Goal: Information Seeking & Learning: Understand process/instructions

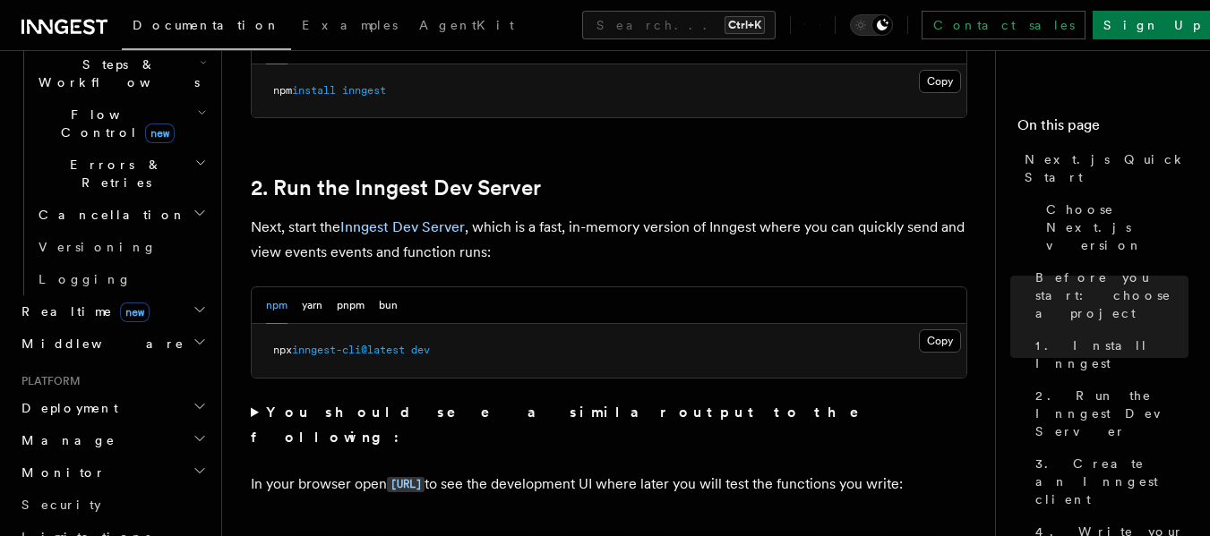
scroll to position [613, 0]
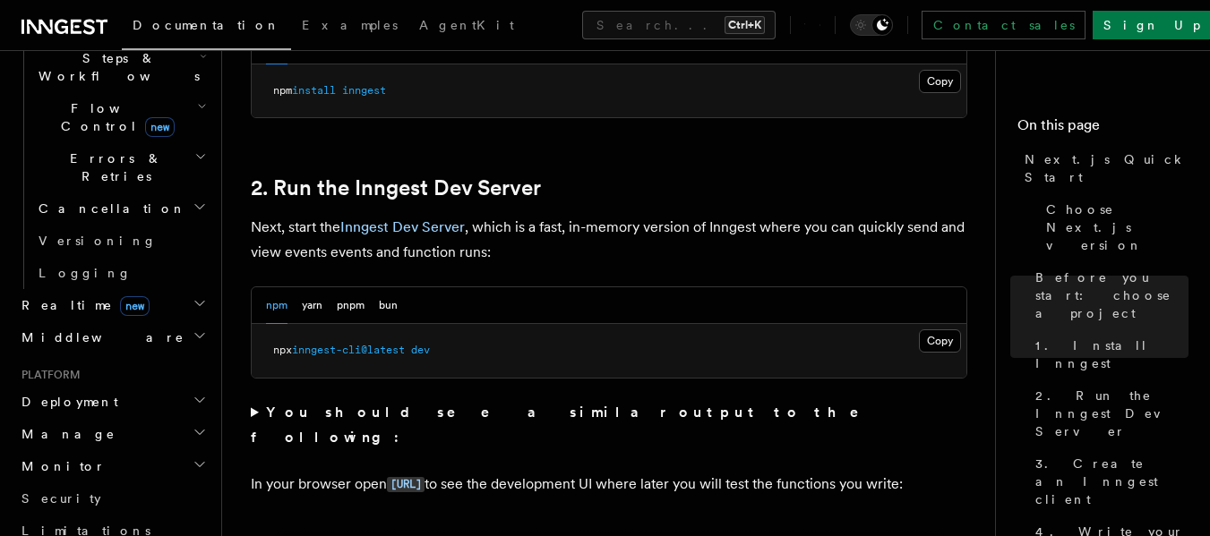
click at [126, 386] on h2 "Deployment" at bounding box center [112, 402] width 196 height 32
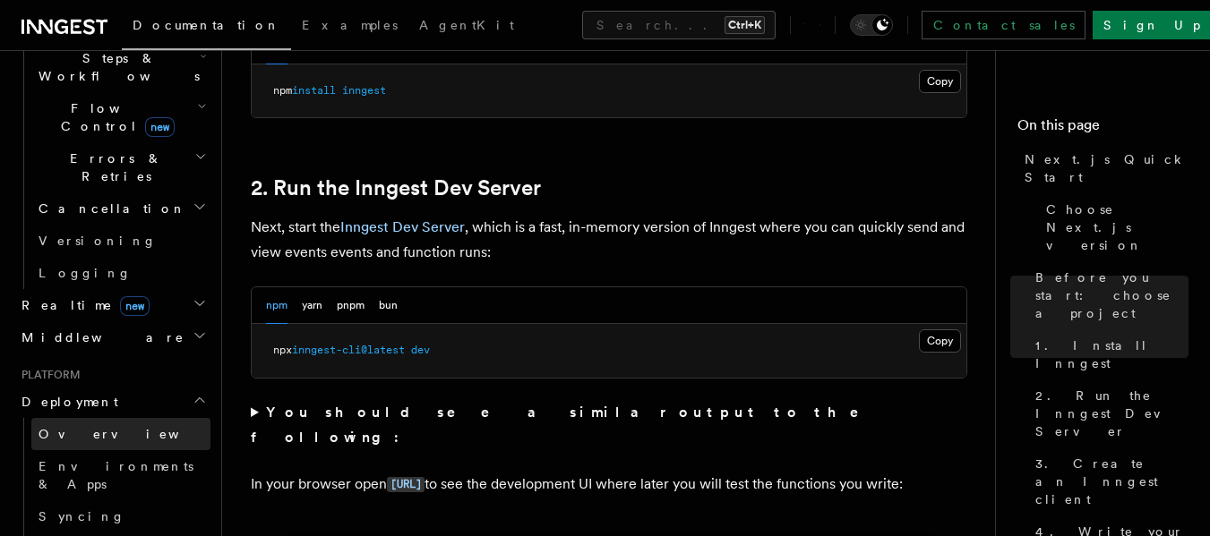
click at [95, 418] on link "Overview" at bounding box center [120, 434] width 179 height 32
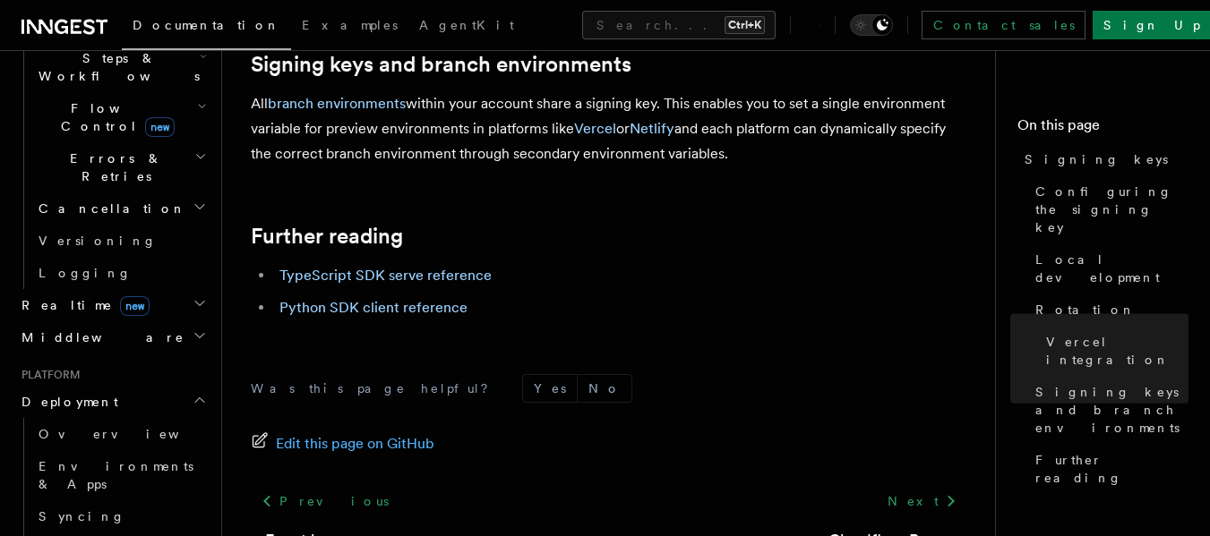
scroll to position [2149, 0]
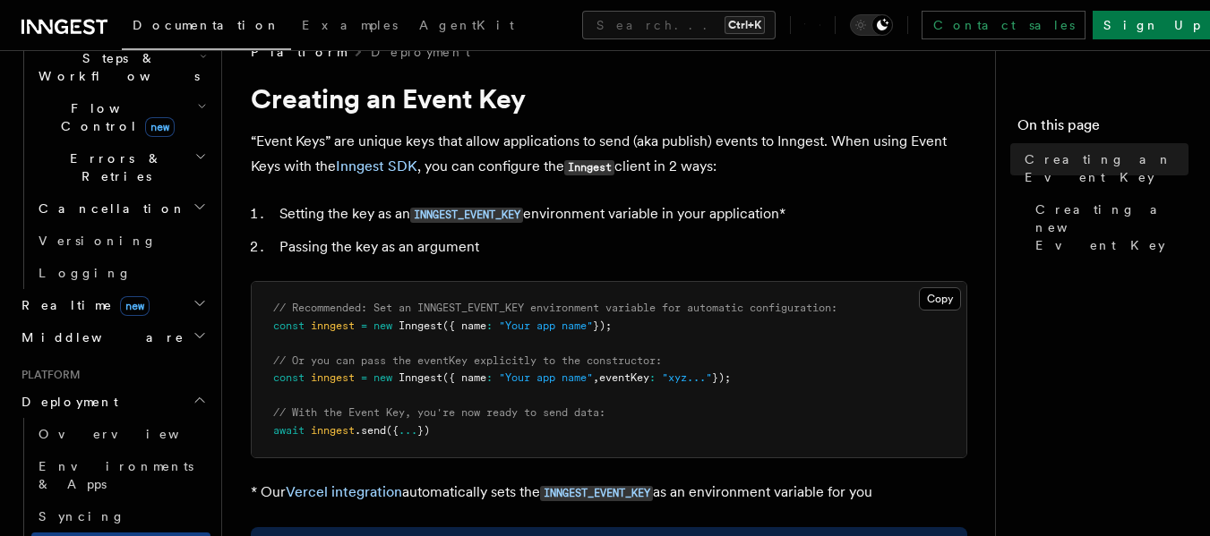
scroll to position [179, 0]
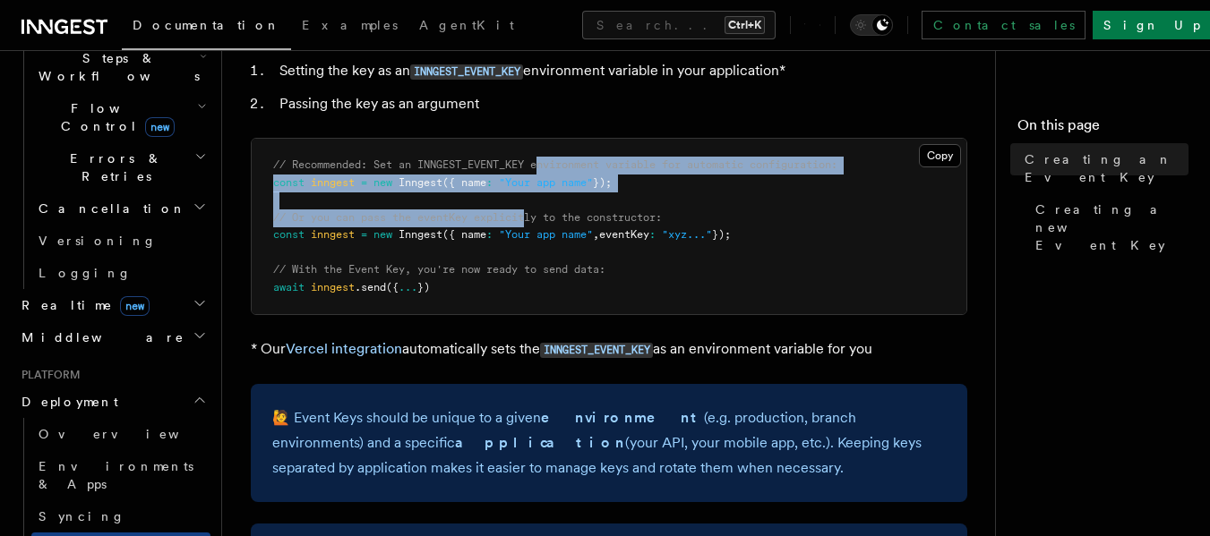
drag, startPoint x: 542, startPoint y: 159, endPoint x: 531, endPoint y: 211, distance: 53.0
click at [531, 211] on code "// Recommended: Set an INNGEST_EVENT_KEY environment variable for automatic con…" at bounding box center [555, 226] width 564 height 135
click at [510, 211] on span "// Or you can pass the eventKey explicitly to the constructor:" at bounding box center [467, 217] width 389 height 13
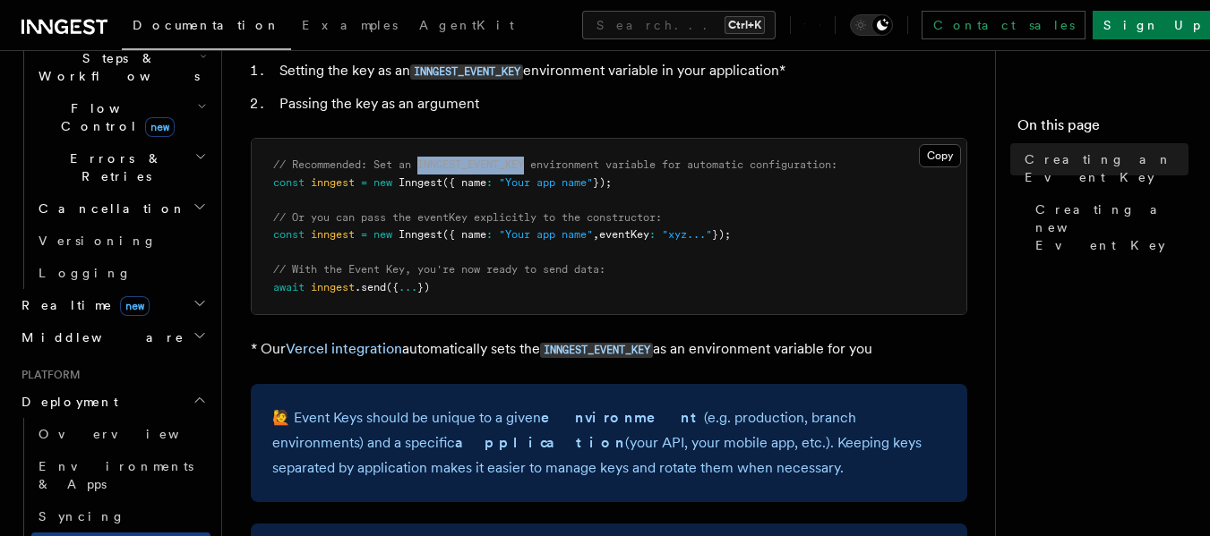
drag, startPoint x: 530, startPoint y: 165, endPoint x: 424, endPoint y: 168, distance: 106.6
click at [424, 168] on span "// Recommended: Set an INNGEST_EVENT_KEY environment variable for automatic con…" at bounding box center [555, 165] width 564 height 13
copy span "INNGEST_EVENT_KEY"
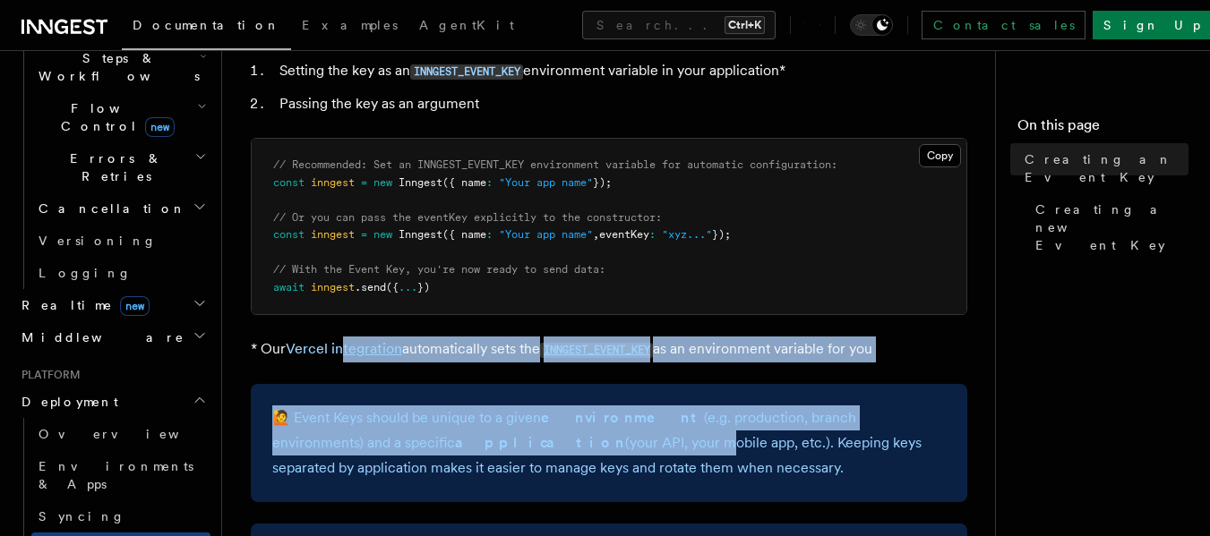
drag, startPoint x: 499, startPoint y: 440, endPoint x: 340, endPoint y: 321, distance: 197.7
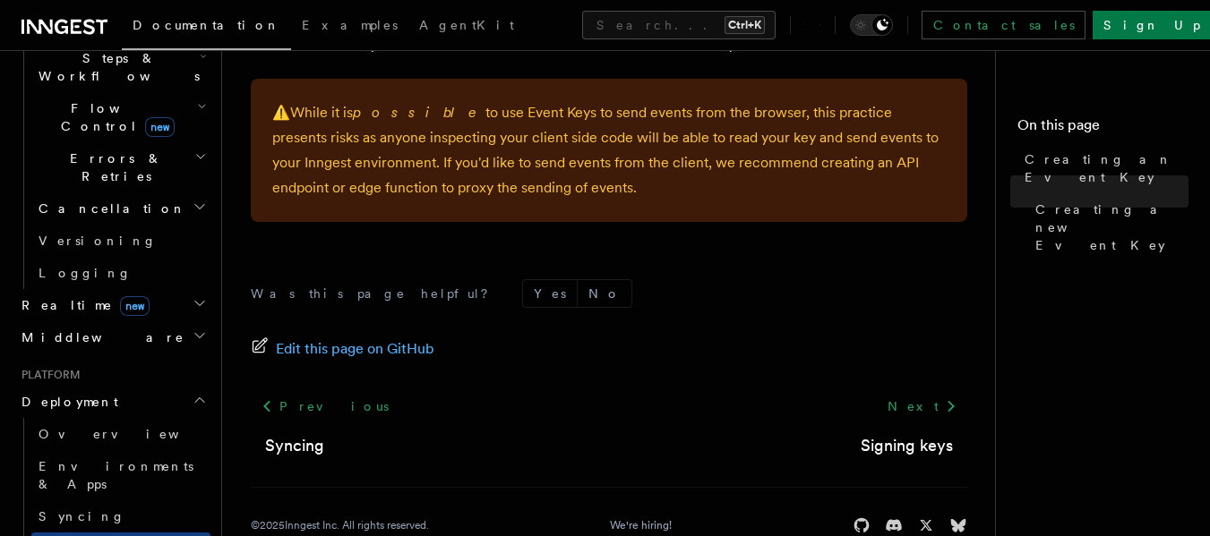
scroll to position [1469, 0]
